Goal: Task Accomplishment & Management: Manage account settings

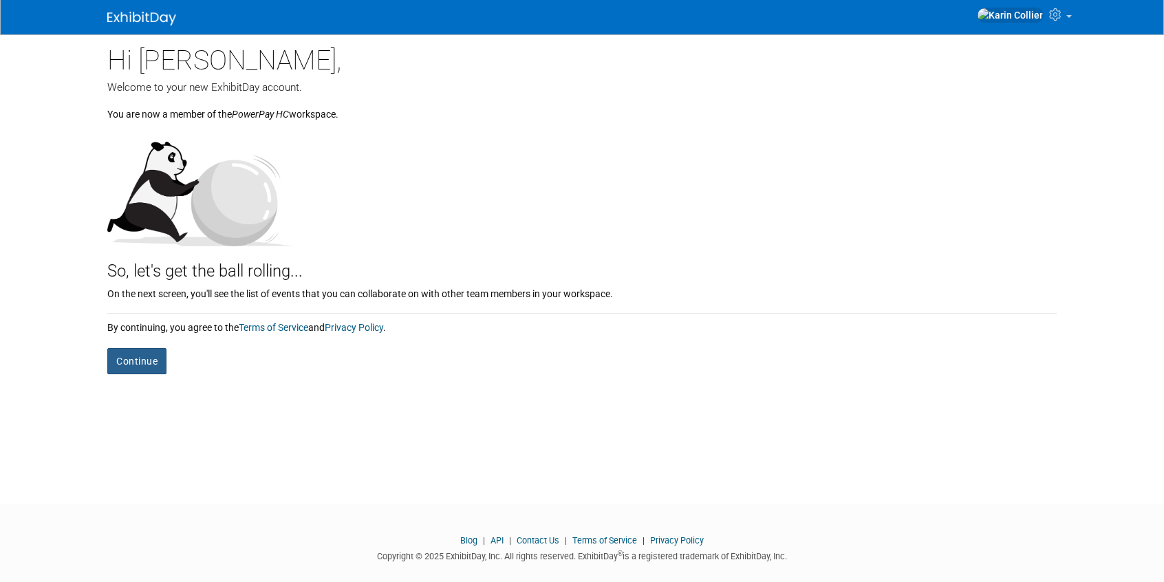
click at [142, 363] on button "Continue" at bounding box center [136, 361] width 59 height 26
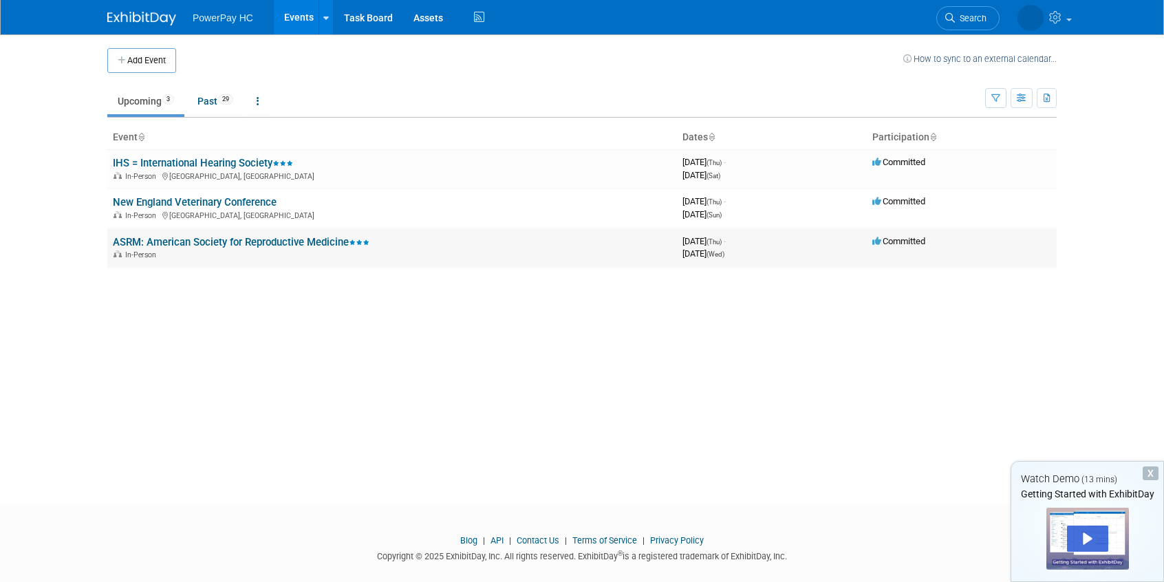
click at [197, 230] on td "ASRM: American Society for Reproductive Medicine In-Person" at bounding box center [392, 247] width 570 height 39
click at [195, 244] on link "ASRM: American Society for Reproductive Medicine" at bounding box center [241, 242] width 257 height 12
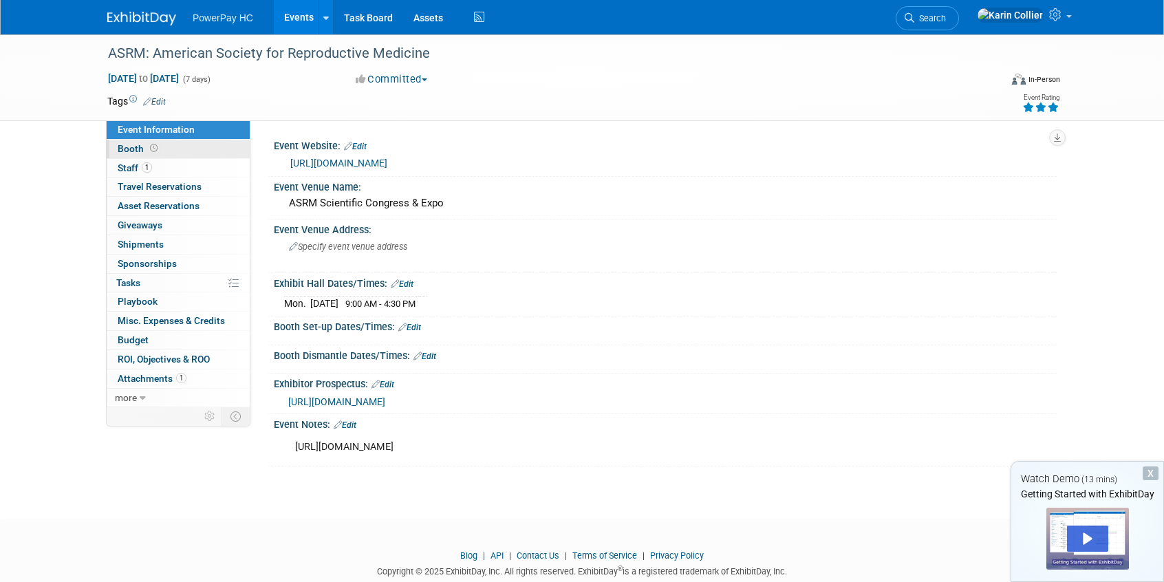
click at [125, 149] on span "Booth" at bounding box center [139, 148] width 43 height 11
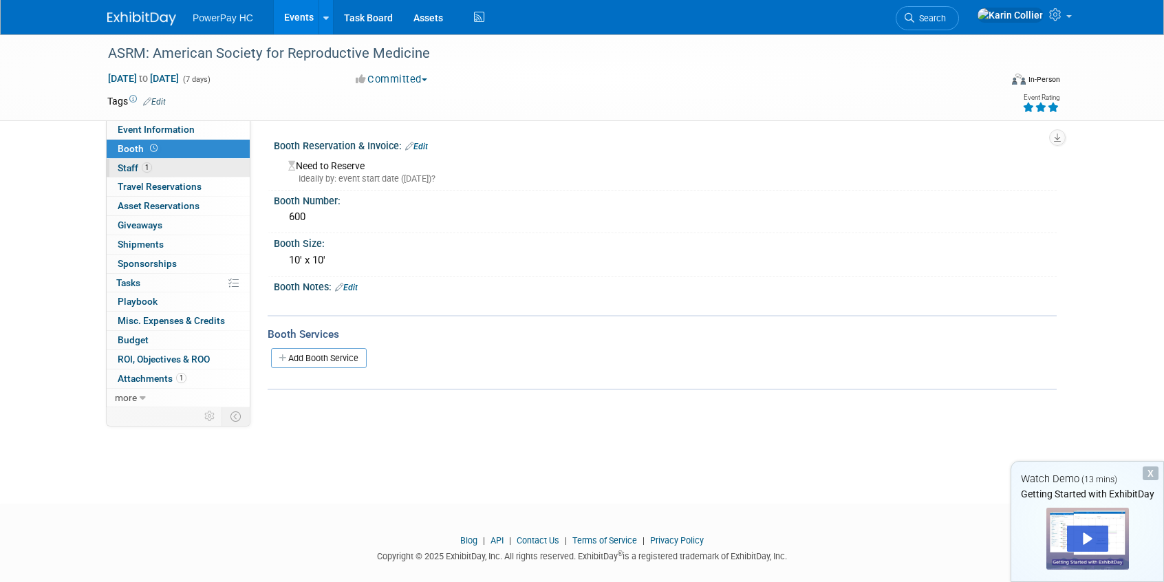
click at [129, 173] on span "Staff 1" at bounding box center [135, 167] width 34 height 11
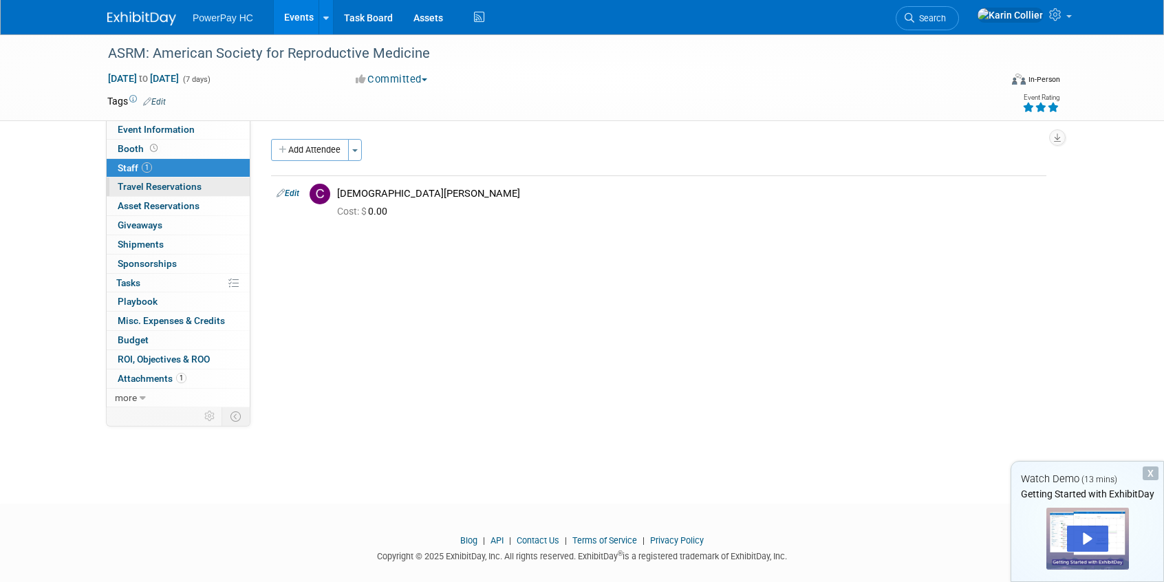
click at [136, 188] on span "Travel Reservations 0" at bounding box center [160, 186] width 84 height 11
